Goal: Task Accomplishment & Management: Complete application form

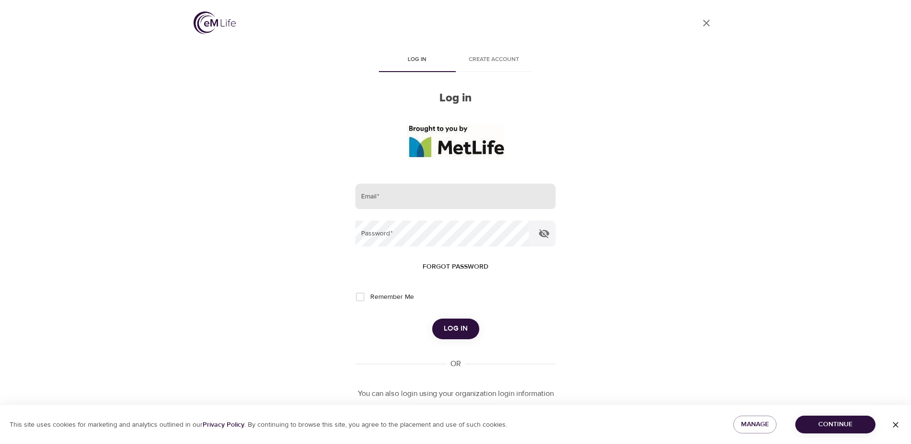
click at [445, 193] on input "email" at bounding box center [455, 196] width 200 height 26
type input "[PERSON_NAME][EMAIL_ADDRESS][PERSON_NAME][DOMAIN_NAME]"
click at [432, 318] on button "Log in" at bounding box center [455, 328] width 47 height 20
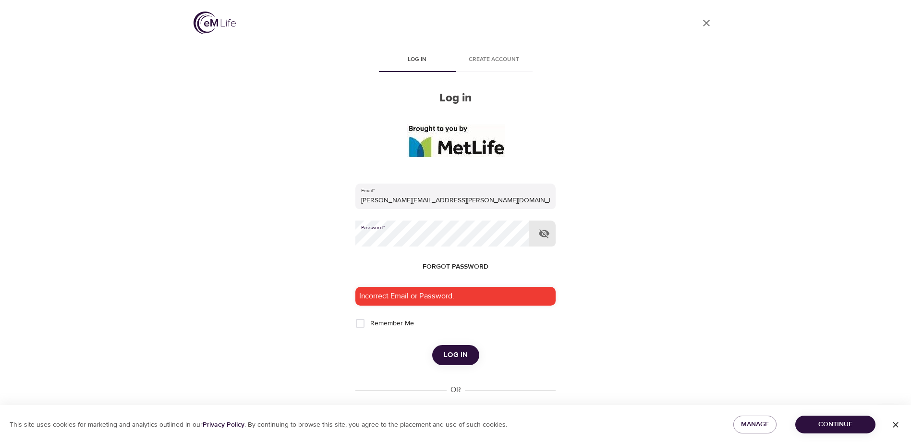
click at [432, 345] on button "Log in" at bounding box center [455, 355] width 47 height 20
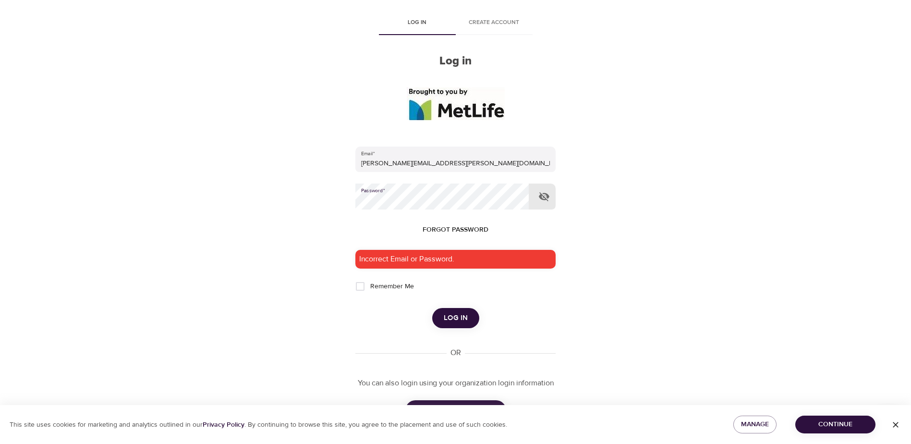
scroll to position [74, 0]
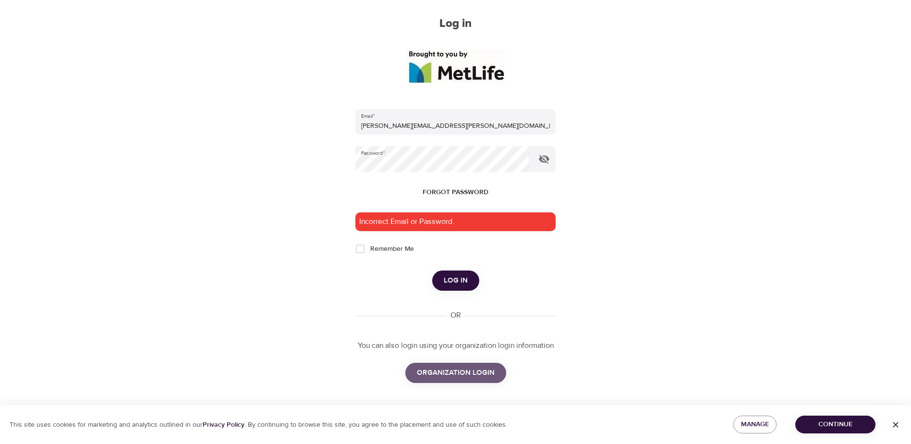
click at [460, 368] on span "ORGANIZATION LOGIN" at bounding box center [456, 372] width 78 height 12
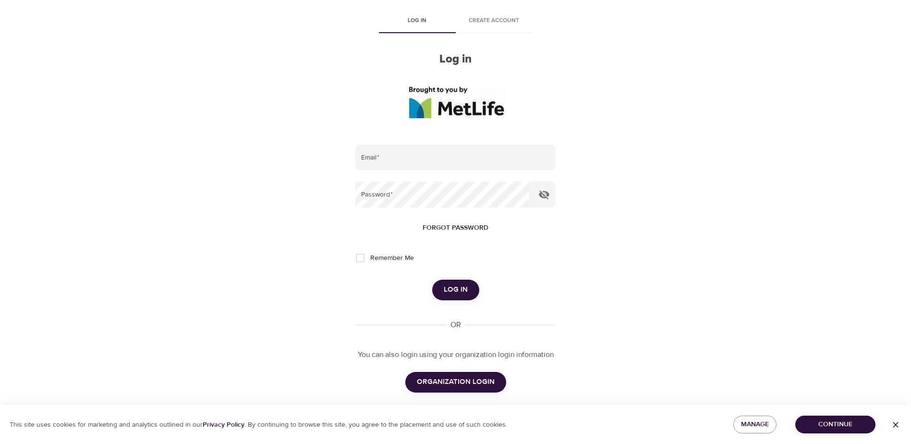
scroll to position [48, 0]
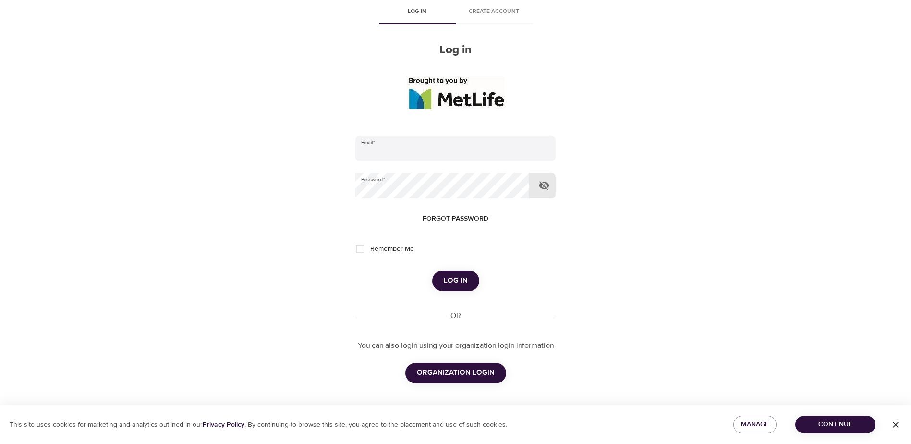
type input "[PERSON_NAME][EMAIL_ADDRESS][PERSON_NAME][DOMAIN_NAME]"
click at [547, 186] on icon "button" at bounding box center [544, 185] width 11 height 9
click at [465, 277] on span "Log in" at bounding box center [456, 280] width 24 height 12
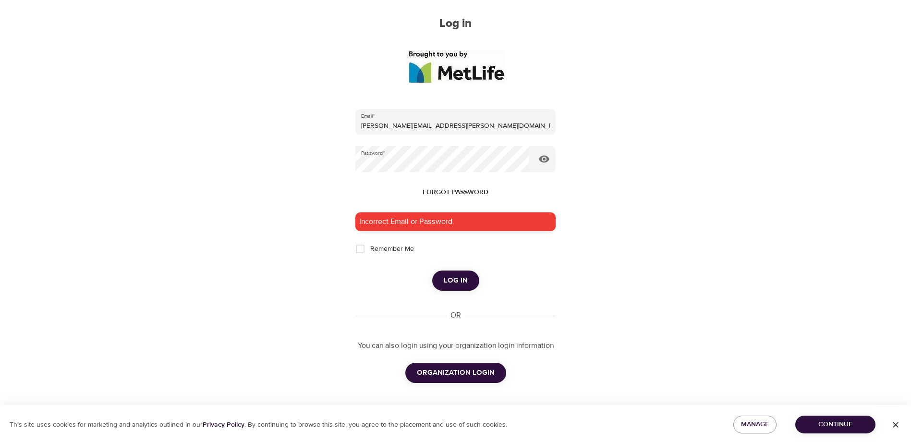
scroll to position [0, 0]
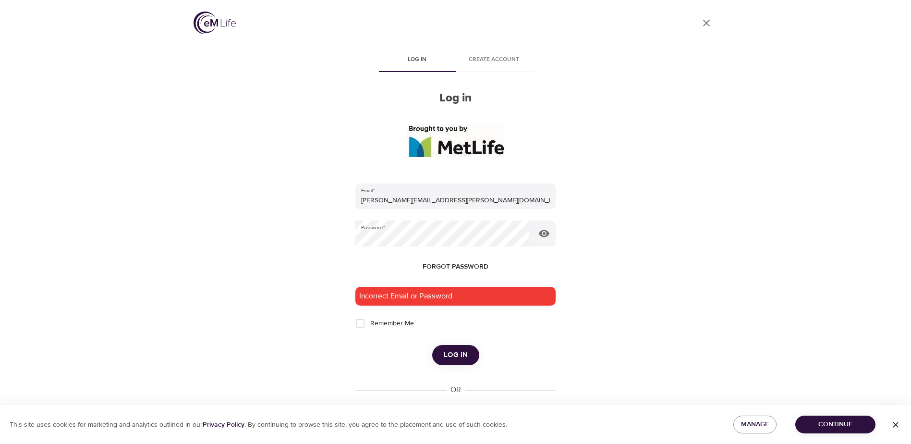
click at [497, 55] on span "Create account" at bounding box center [493, 60] width 65 height 10
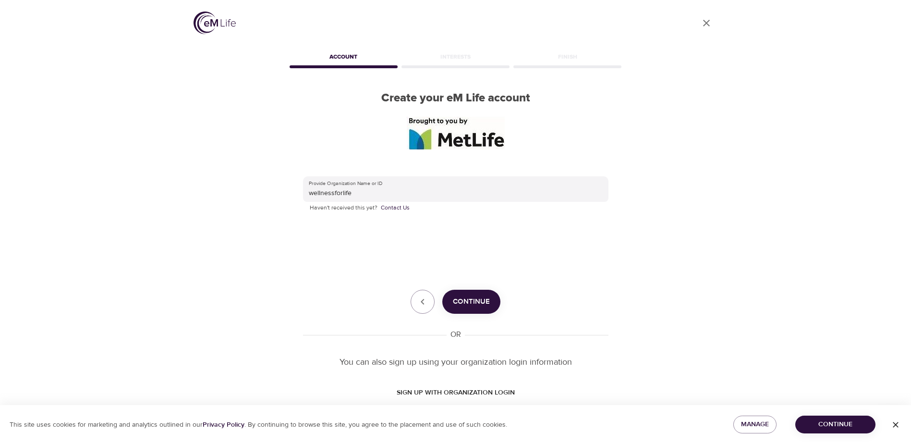
click at [477, 305] on span "Continue" at bounding box center [471, 301] width 37 height 12
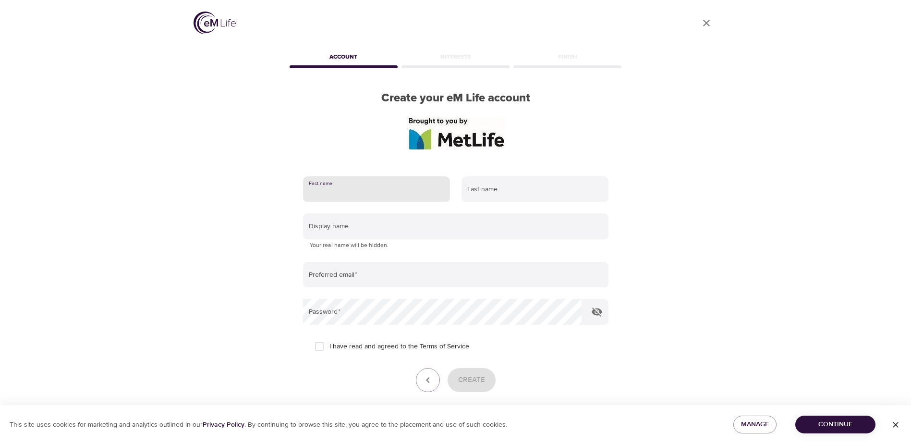
click at [331, 194] on input "text" at bounding box center [376, 189] width 147 height 26
type input "christina"
type input "moreira"
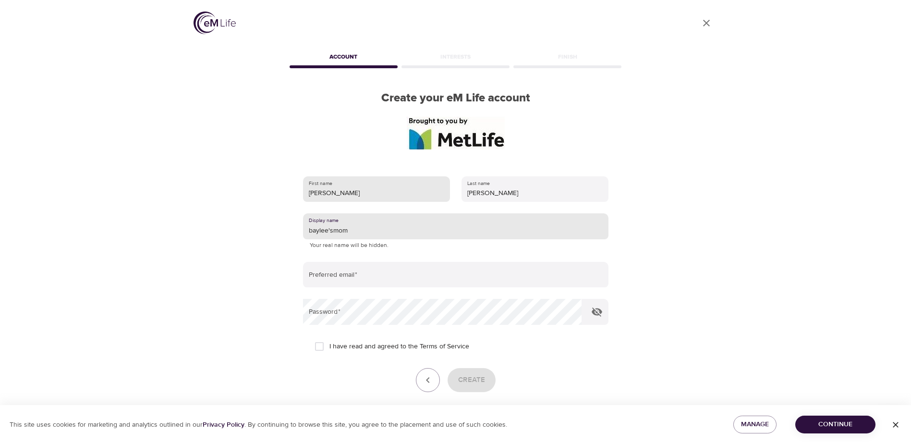
type input "baylee'smom"
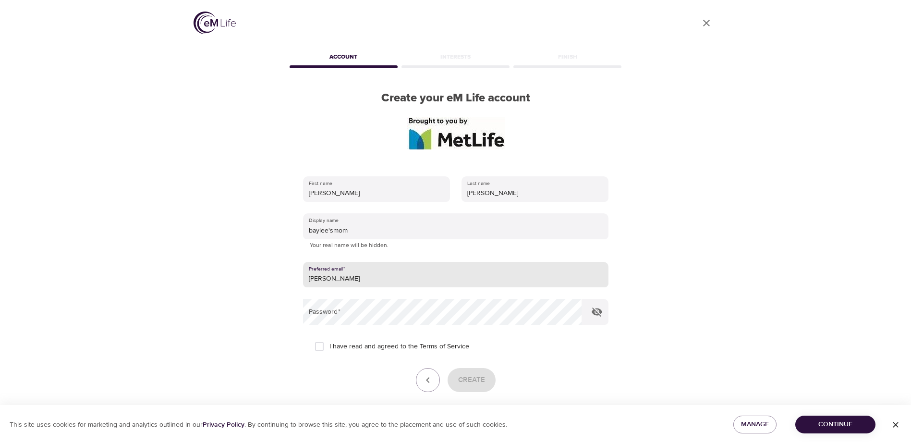
type input "[PERSON_NAME][EMAIL_ADDRESS][PERSON_NAME][DOMAIN_NAME]"
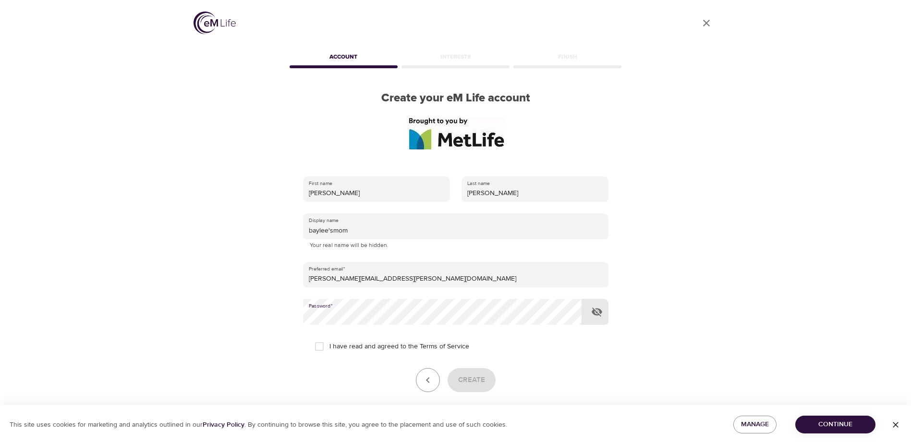
click at [598, 315] on icon "button" at bounding box center [597, 311] width 11 height 9
click at [319, 343] on input "I have read and agreed to the Terms of Service" at bounding box center [319, 346] width 20 height 20
checkbox input "true"
click at [472, 378] on span "Create" at bounding box center [471, 380] width 27 height 12
click at [844, 421] on span "Continue" at bounding box center [835, 424] width 65 height 12
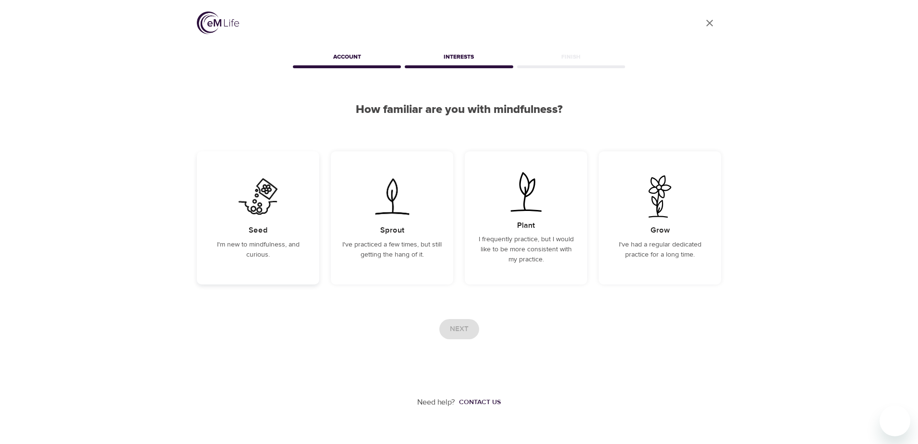
click at [246, 232] on div "Seed I'm new to mindfulness, and curious." at bounding box center [258, 217] width 122 height 133
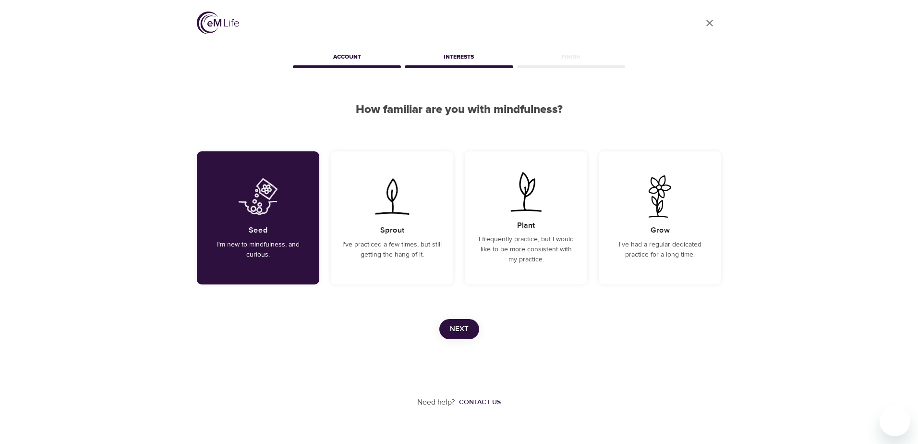
click at [456, 326] on span "Next" at bounding box center [459, 329] width 19 height 12
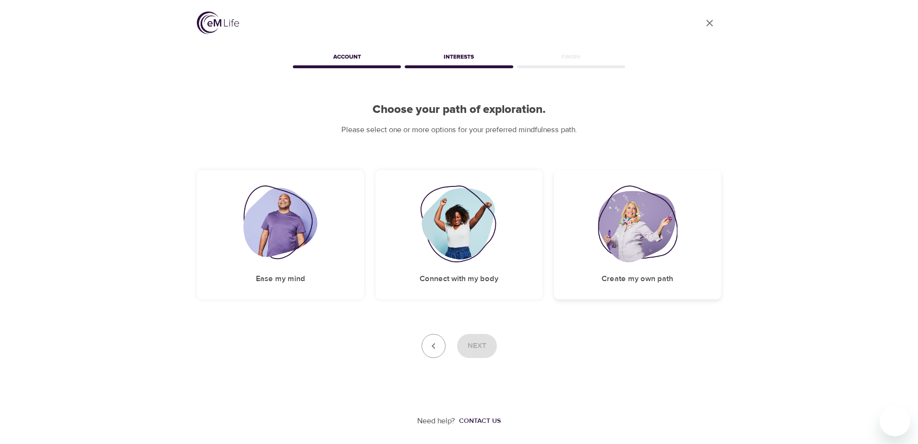
click at [617, 260] on img at bounding box center [638, 223] width 80 height 77
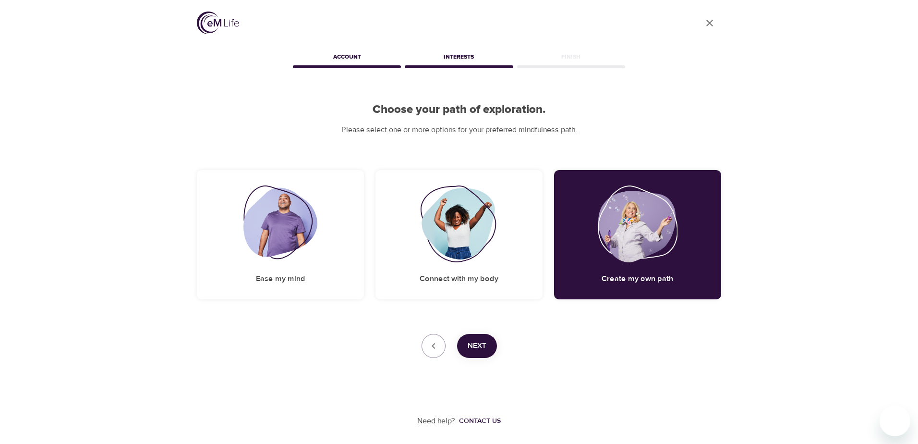
click at [473, 345] on span "Next" at bounding box center [477, 345] width 19 height 12
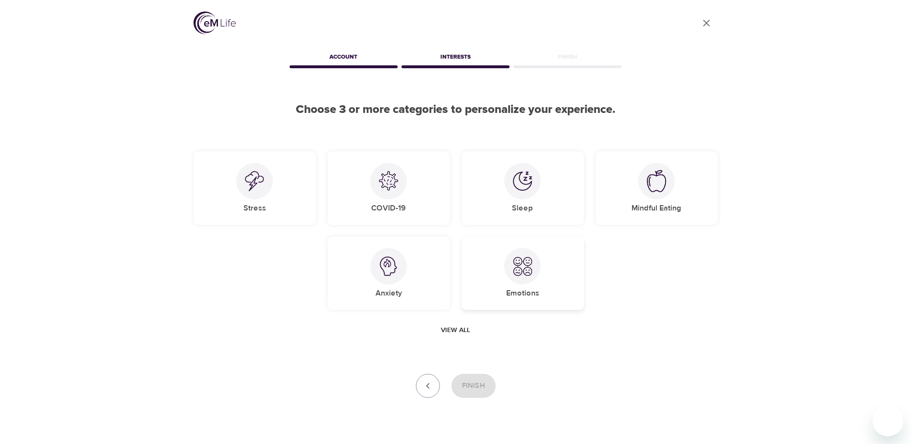
click at [536, 282] on div "Emotions" at bounding box center [522, 272] width 122 height 73
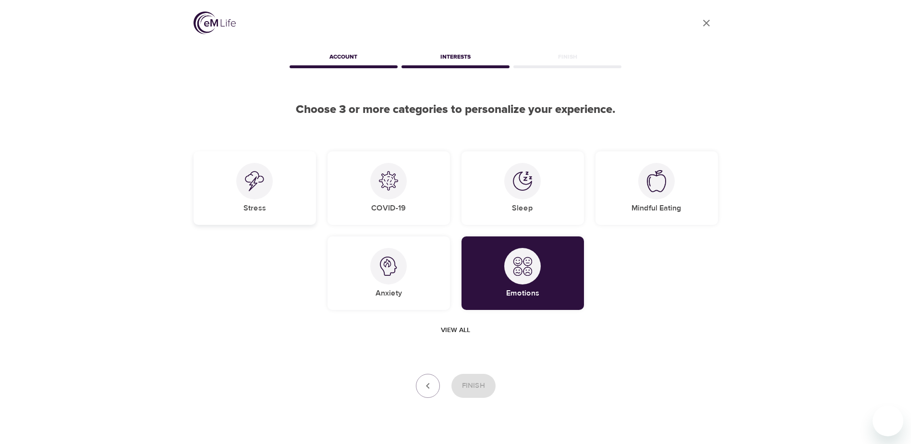
click at [283, 204] on div "Stress" at bounding box center [255, 187] width 122 height 73
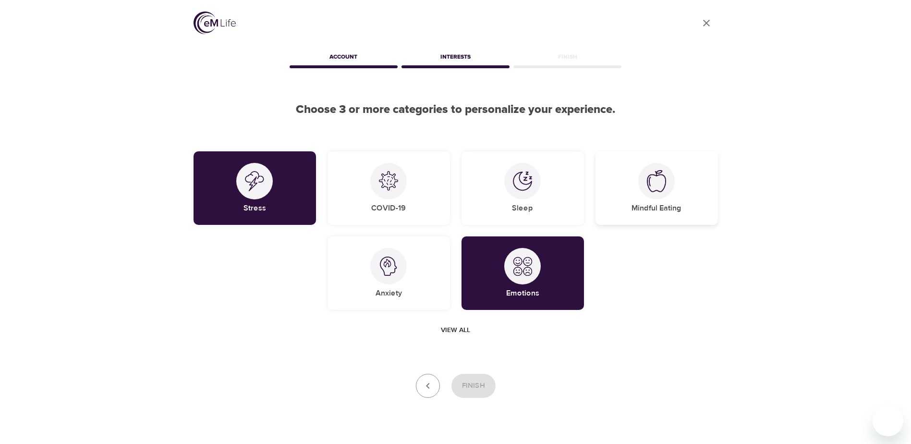
click at [675, 183] on div "Mindful Eating" at bounding box center [656, 187] width 122 height 73
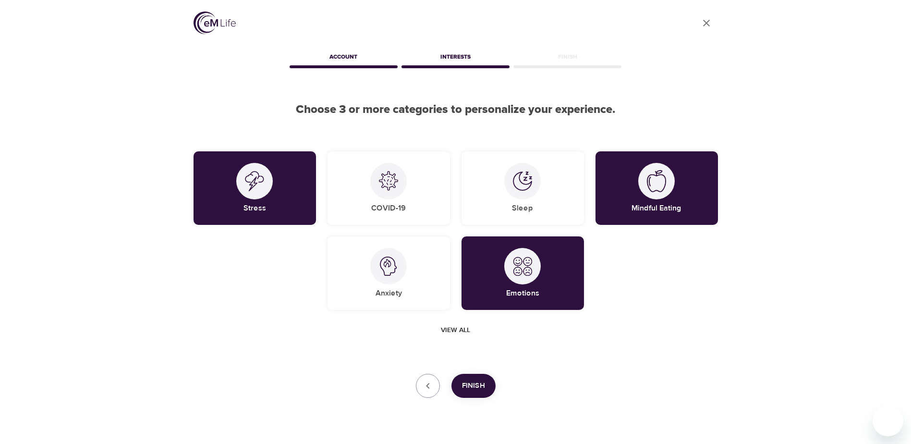
click at [471, 384] on span "Finish" at bounding box center [473, 385] width 23 height 12
